Goal: Information Seeking & Learning: Learn about a topic

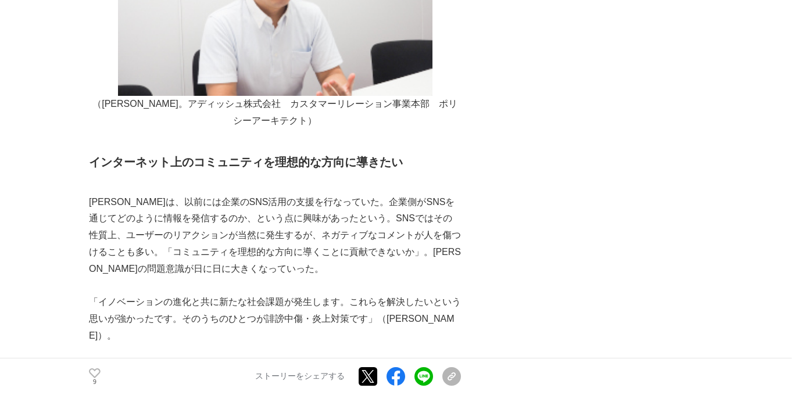
scroll to position [1630, 0]
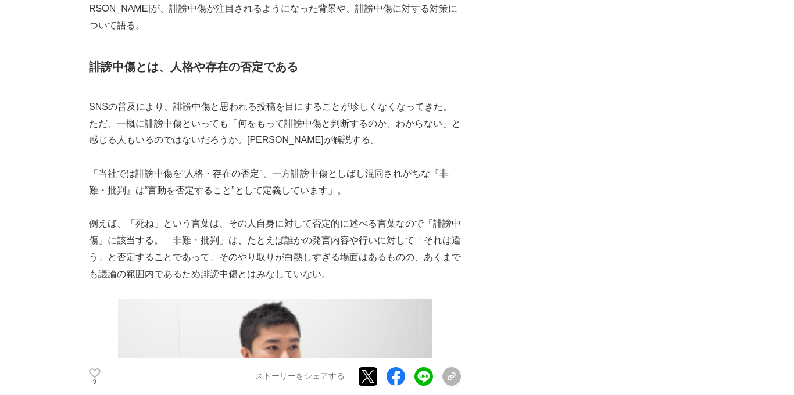
scroll to position [1251, 0]
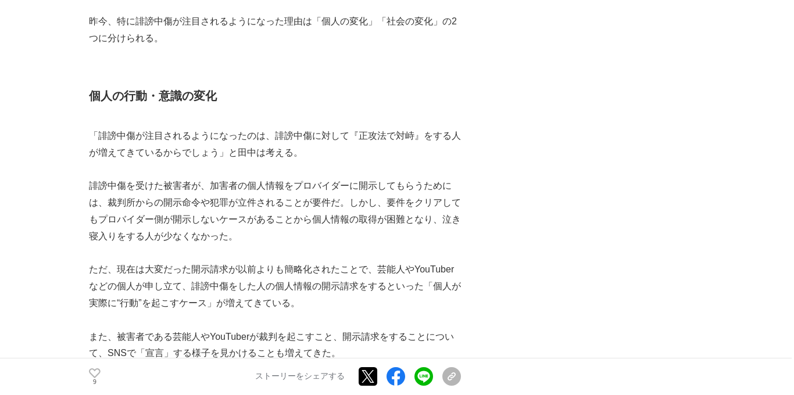
scroll to position [2413, 0]
